Goal: Information Seeking & Learning: Learn about a topic

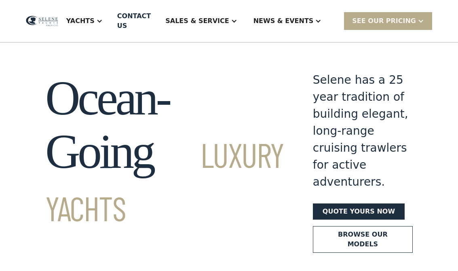
click at [111, 15] on div "Yachts" at bounding box center [84, 21] width 53 height 32
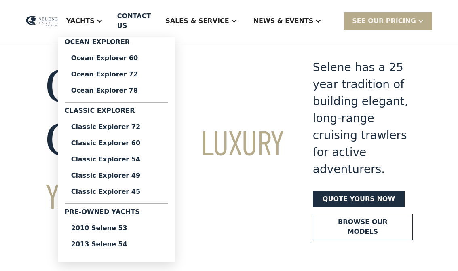
scroll to position [12, 0]
click at [162, 192] on div "Classic Explorer 45" at bounding box center [116, 191] width 90 height 6
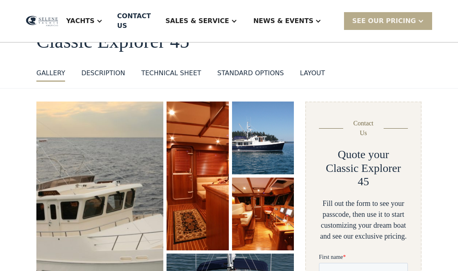
scroll to position [60, 0]
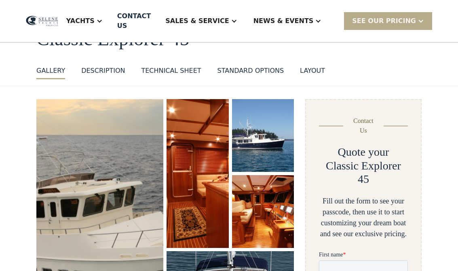
click at [279, 137] on img "open lightbox" at bounding box center [263, 135] width 62 height 73
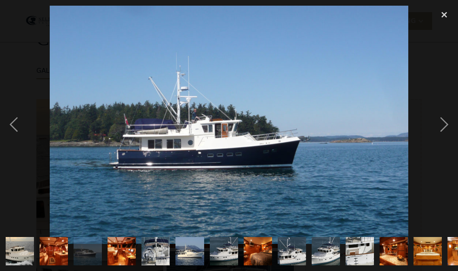
click at [441, 121] on div "next image" at bounding box center [443, 125] width 27 height 238
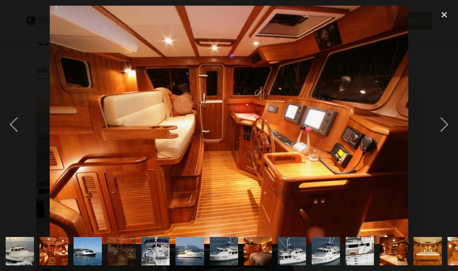
click at [450, 128] on div "next image" at bounding box center [443, 125] width 27 height 238
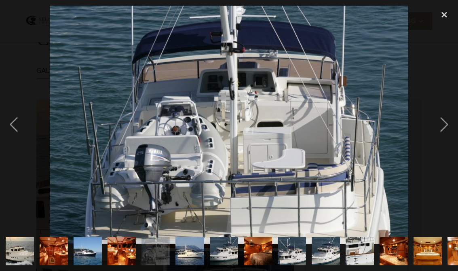
click at [440, 119] on div "next image" at bounding box center [443, 125] width 27 height 238
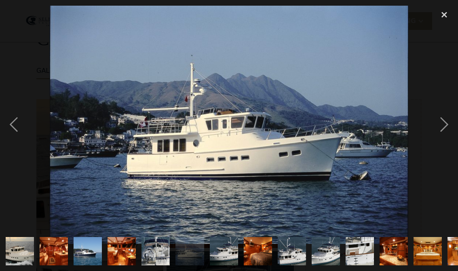
click at [439, 119] on div "next image" at bounding box center [443, 125] width 27 height 238
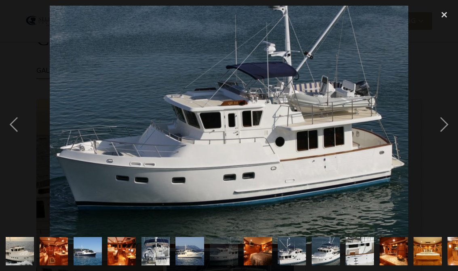
click at [439, 120] on div "next image" at bounding box center [443, 125] width 27 height 238
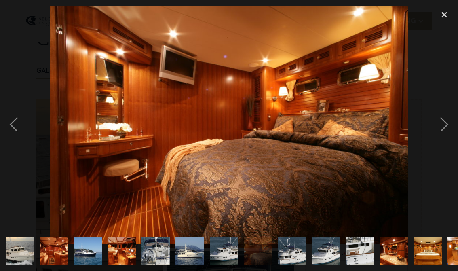
click at [22, 124] on div "previous image" at bounding box center [13, 125] width 27 height 238
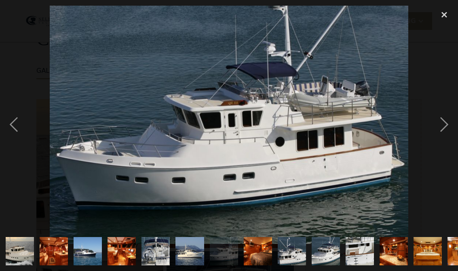
click at [12, 129] on div "previous image" at bounding box center [13, 125] width 27 height 238
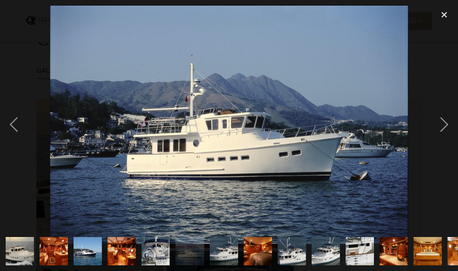
click at [439, 124] on div "next image" at bounding box center [443, 125] width 27 height 238
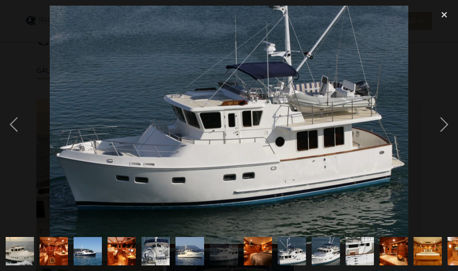
click at [443, 127] on div "next image" at bounding box center [443, 125] width 27 height 238
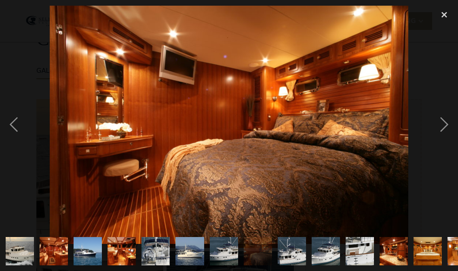
click at [437, 144] on div "next image" at bounding box center [443, 125] width 27 height 238
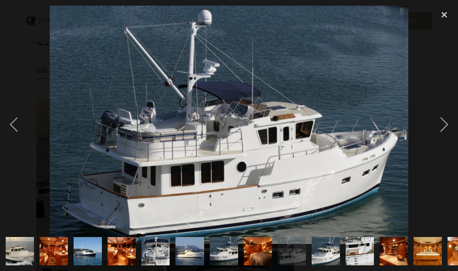
click at [437, 133] on div "next image" at bounding box center [443, 125] width 27 height 238
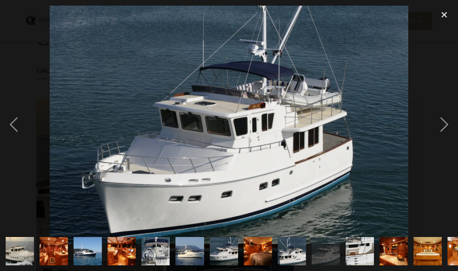
click at [437, 137] on div "next image" at bounding box center [443, 125] width 27 height 238
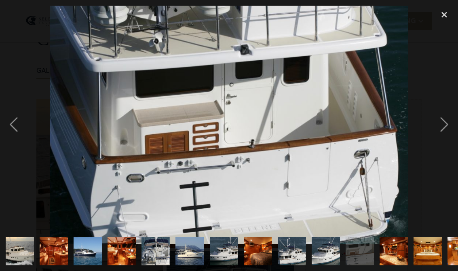
click at [432, 135] on div "next image" at bounding box center [443, 125] width 27 height 238
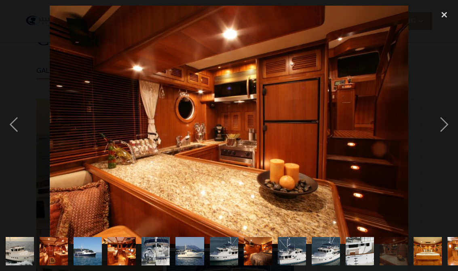
click at [432, 139] on div "next image" at bounding box center [443, 125] width 27 height 238
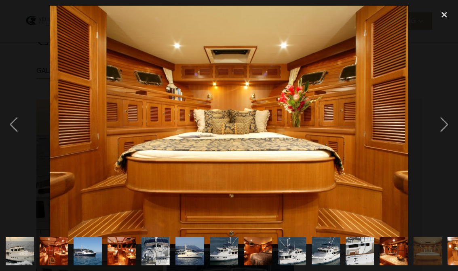
click at [433, 131] on div "next image" at bounding box center [443, 125] width 27 height 238
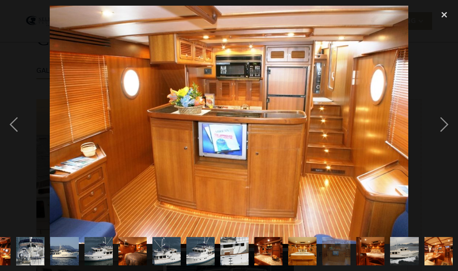
scroll to position [0, 126]
click at [443, 125] on div "next image" at bounding box center [443, 125] width 27 height 238
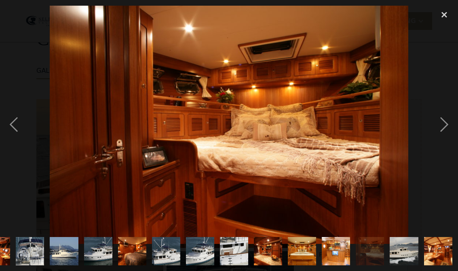
click at [445, 122] on div "next image" at bounding box center [443, 125] width 27 height 238
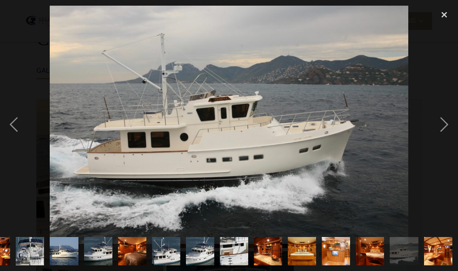
click at [446, 126] on div "next image" at bounding box center [443, 125] width 27 height 238
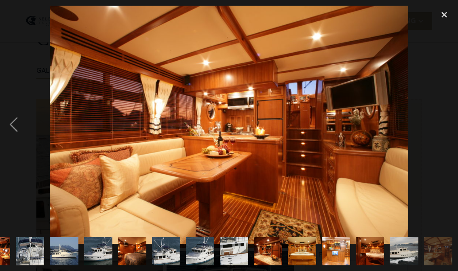
click at [451, 128] on div "next image" at bounding box center [443, 125] width 27 height 238
click at [456, 119] on div "next image" at bounding box center [443, 125] width 27 height 238
click at [442, 14] on div "close lightbox" at bounding box center [443, 15] width 27 height 18
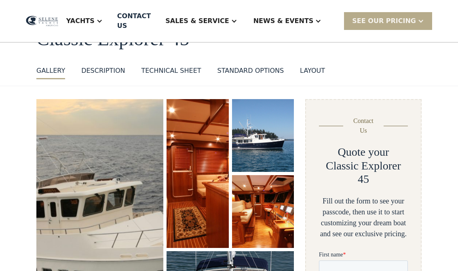
scroll to position [0, 0]
